Goal: Check status: Check status

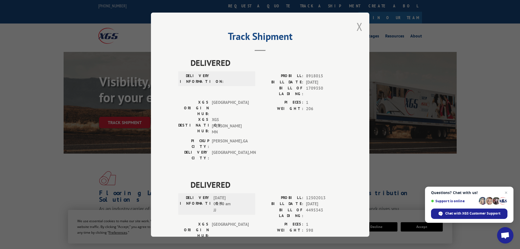
click at [356, 25] on button "Close modal" at bounding box center [359, 26] width 6 height 14
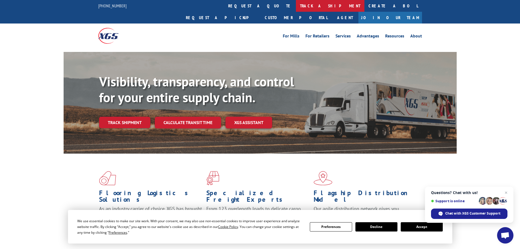
click at [296, 8] on link "track a shipment" at bounding box center [330, 6] width 68 height 12
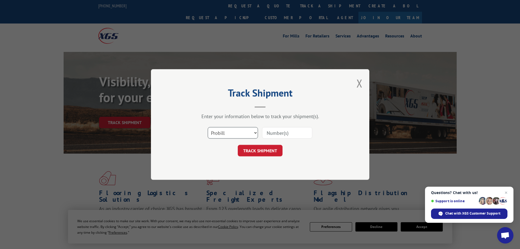
click at [222, 136] on select "Select category... Probill BOL PO" at bounding box center [233, 132] width 50 height 11
select select "po"
click at [208, 127] on select "Select category... Probill BOL PO" at bounding box center [233, 132] width 50 height 11
click at [269, 135] on input at bounding box center [287, 132] width 50 height 11
paste input "70460699"
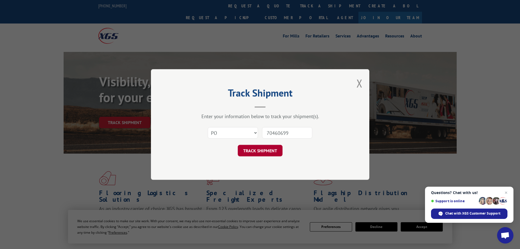
type input "70460699"
click at [259, 149] on button "TRACK SHIPMENT" at bounding box center [260, 150] width 45 height 11
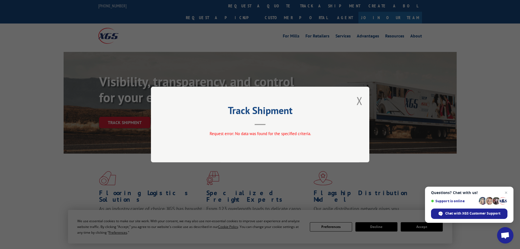
click at [363, 99] on div "Track Shipment Request error: No data was found for the specified criteria." at bounding box center [260, 125] width 218 height 76
click at [356, 100] on div "Track Shipment Request error: No data was found for the specified criteria." at bounding box center [260, 125] width 218 height 76
click at [358, 99] on button "Close modal" at bounding box center [359, 100] width 6 height 14
